Goal: Task Accomplishment & Management: Manage account settings

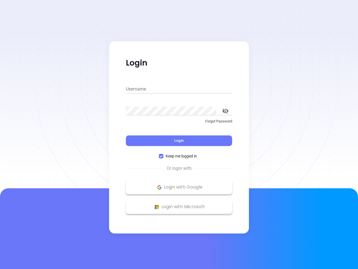
click at [179, 134] on div "Login" at bounding box center [179, 136] width 106 height 17
click at [179, 89] on input "Username" at bounding box center [179, 89] width 106 height 9
click at [226, 111] on icon "toggle password visibility" at bounding box center [225, 110] width 6 height 5
click at [179, 140] on span "Login" at bounding box center [179, 140] width 10 height 5
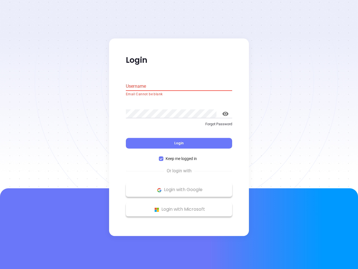
click at [179, 156] on span "Keep me logged in" at bounding box center [181, 159] width 36 height 6
click at [163, 156] on input "Keep me logged in" at bounding box center [161, 158] width 4 height 4
checkbox input "false"
click at [179, 187] on p "Login with Google" at bounding box center [179, 190] width 101 height 8
click at [179, 207] on p "Login with Microsoft" at bounding box center [179, 209] width 101 height 8
